Goal: Check status: Check status

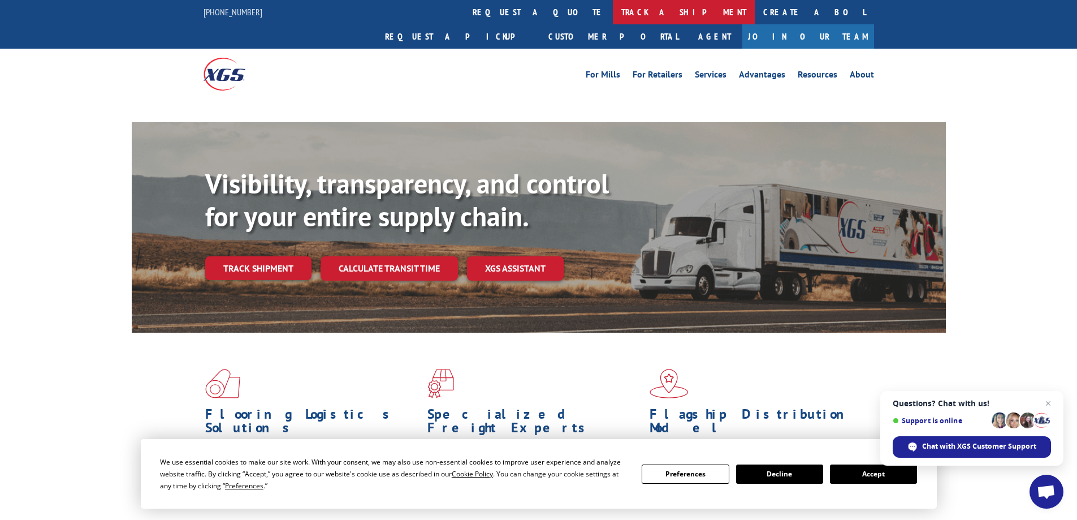
click at [613, 15] on link "track a shipment" at bounding box center [684, 12] width 142 height 24
click at [613, 10] on link "track a shipment" at bounding box center [684, 12] width 142 height 24
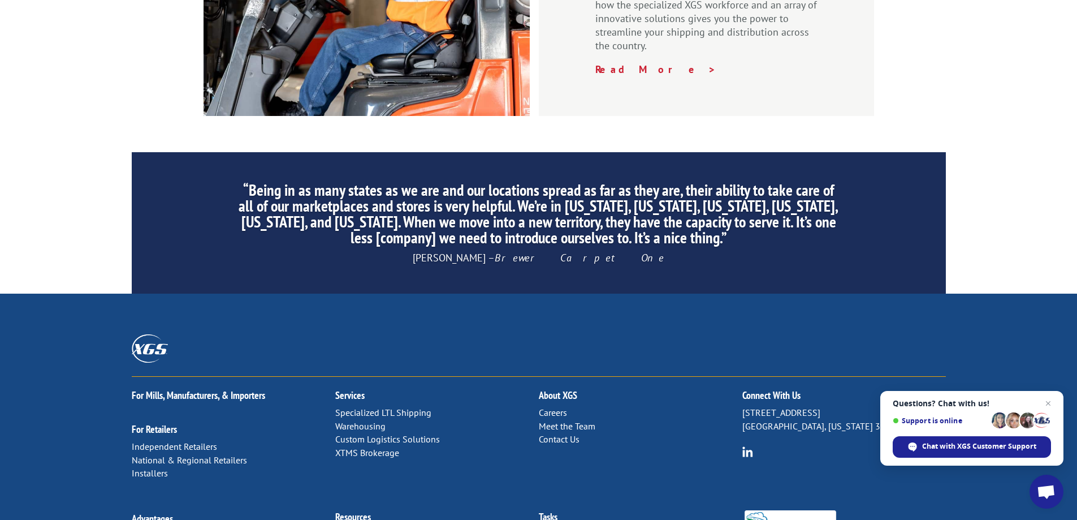
scroll to position [1733, 0]
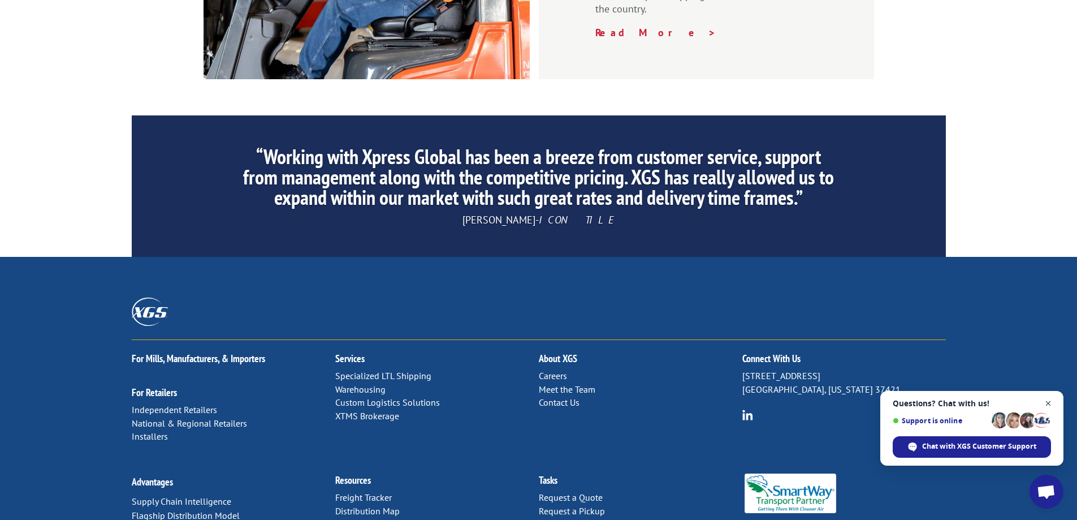
click at [1046, 404] on span "Close chat" at bounding box center [1049, 403] width 14 height 14
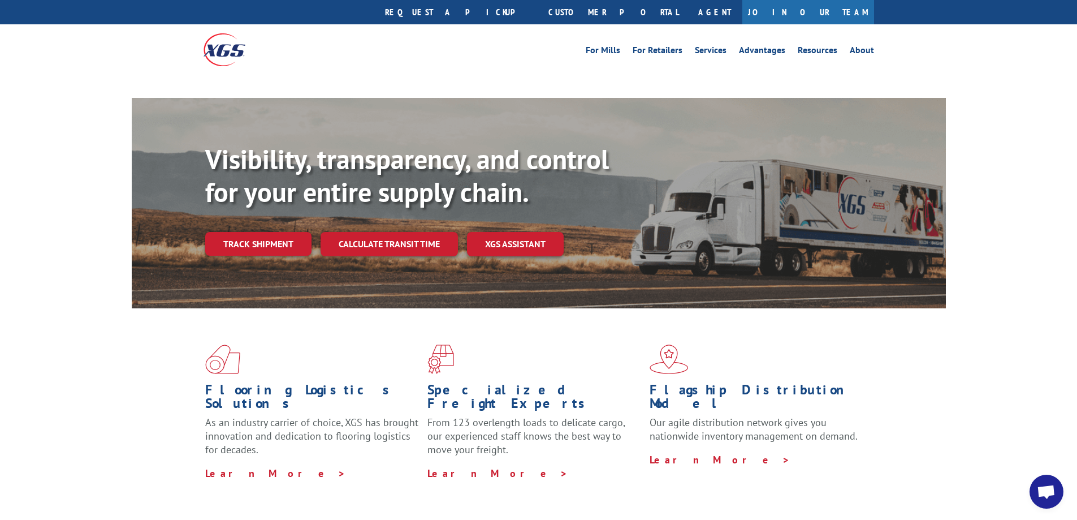
scroll to position [0, 0]
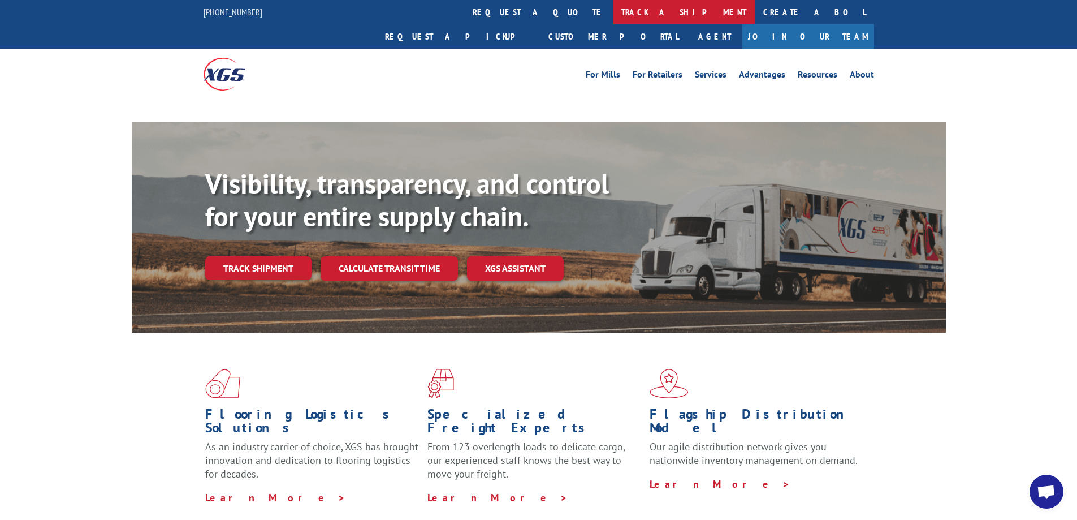
click at [613, 7] on link "track a shipment" at bounding box center [684, 12] width 142 height 24
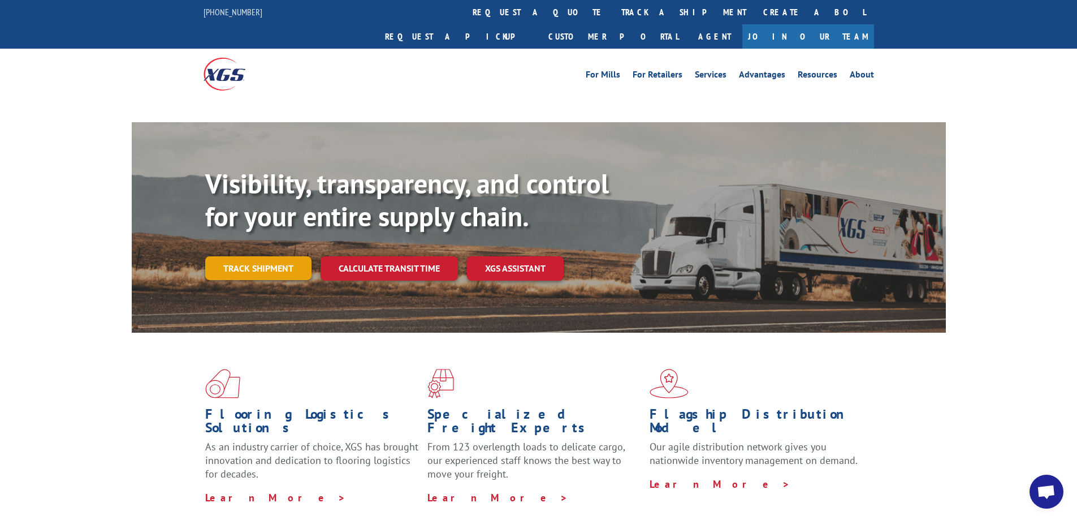
click at [242, 256] on link "Track shipment" at bounding box center [258, 268] width 106 height 24
drag, startPoint x: 267, startPoint y: 258, endPoint x: 273, endPoint y: 248, distance: 12.1
click at [268, 258] on div "Visibility, transparency, and control for your entire supply chain. Track shipm…" at bounding box center [575, 246] width 741 height 158
click at [273, 256] on link "Track shipment" at bounding box center [258, 268] width 106 height 24
click at [275, 256] on link "Track shipment" at bounding box center [258, 268] width 106 height 24
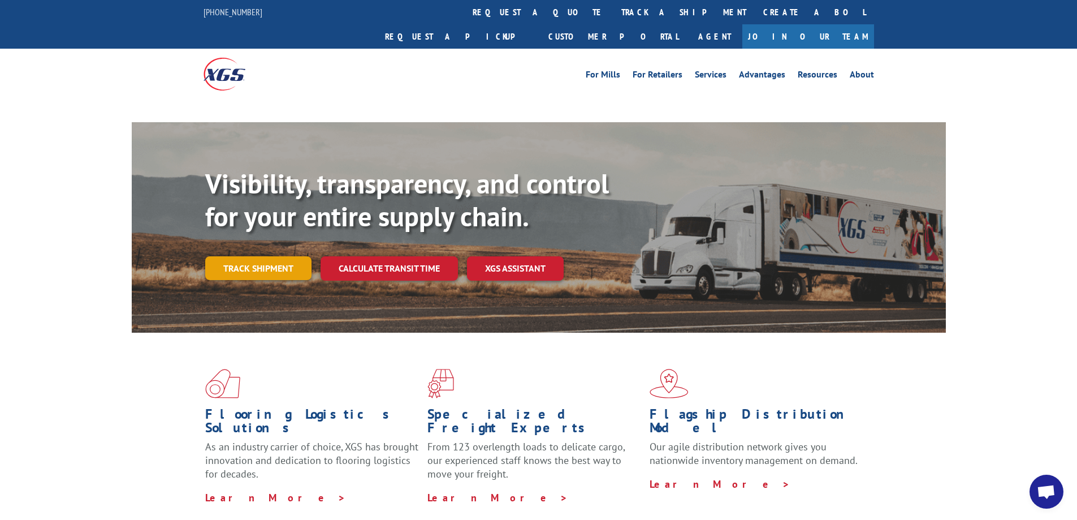
click at [255, 256] on link "Track shipment" at bounding box center [258, 268] width 106 height 24
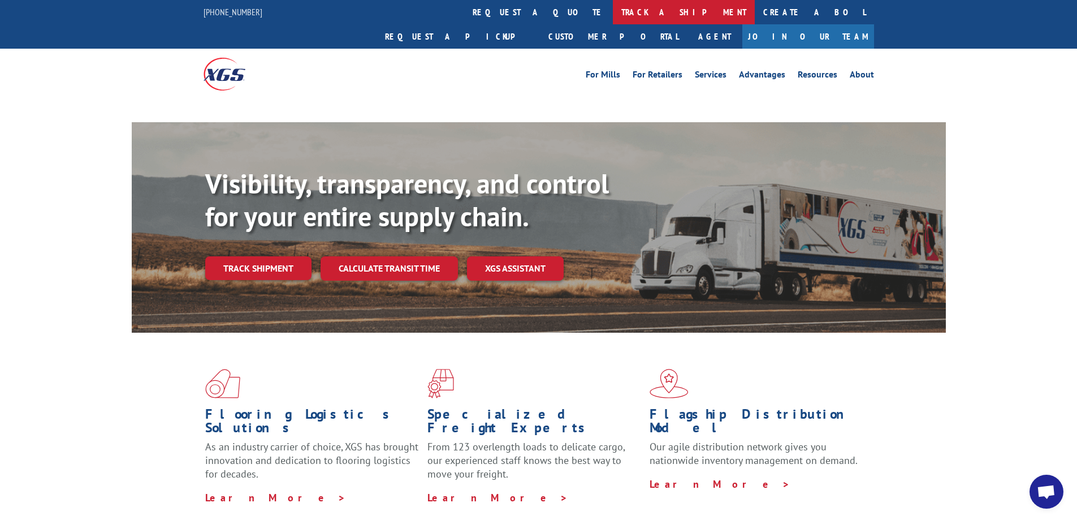
click at [613, 3] on link "track a shipment" at bounding box center [684, 12] width 142 height 24
click at [613, 10] on link "track a shipment" at bounding box center [684, 12] width 142 height 24
click at [613, 15] on link "track a shipment" at bounding box center [684, 12] width 142 height 24
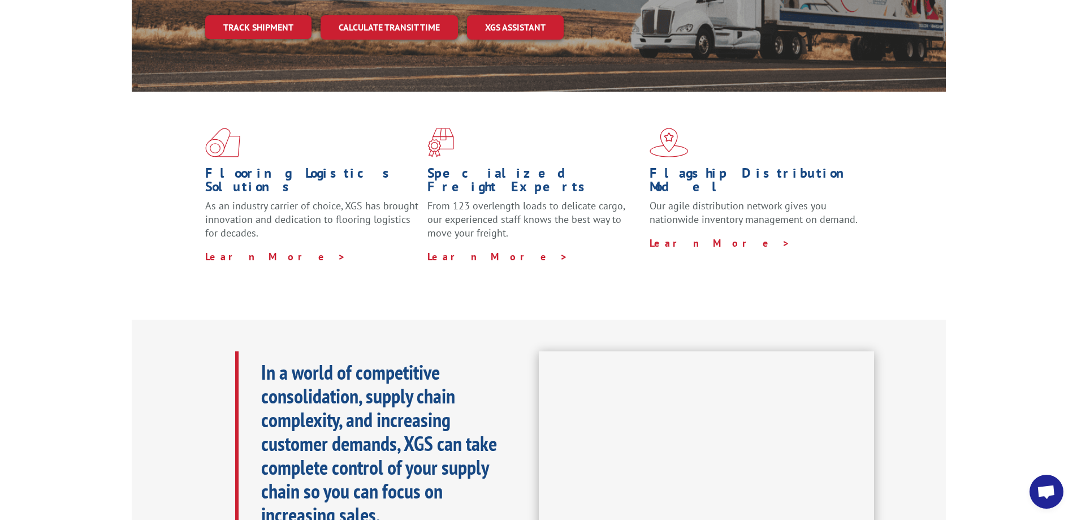
scroll to position [211, 0]
